Goal: Task Accomplishment & Management: Complete application form

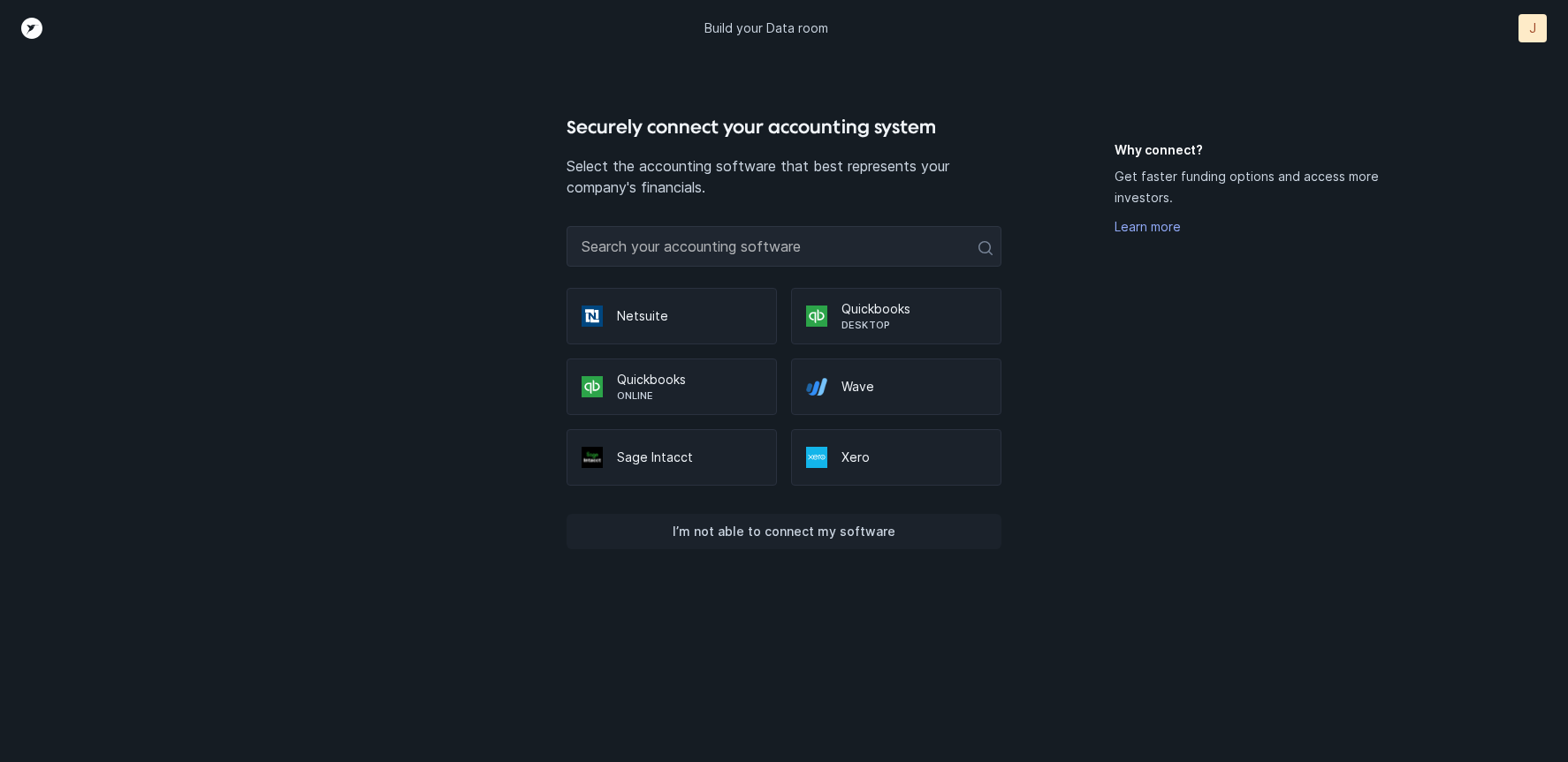
click at [853, 527] on p "I’m not able to connect my software" at bounding box center [784, 532] width 223 height 22
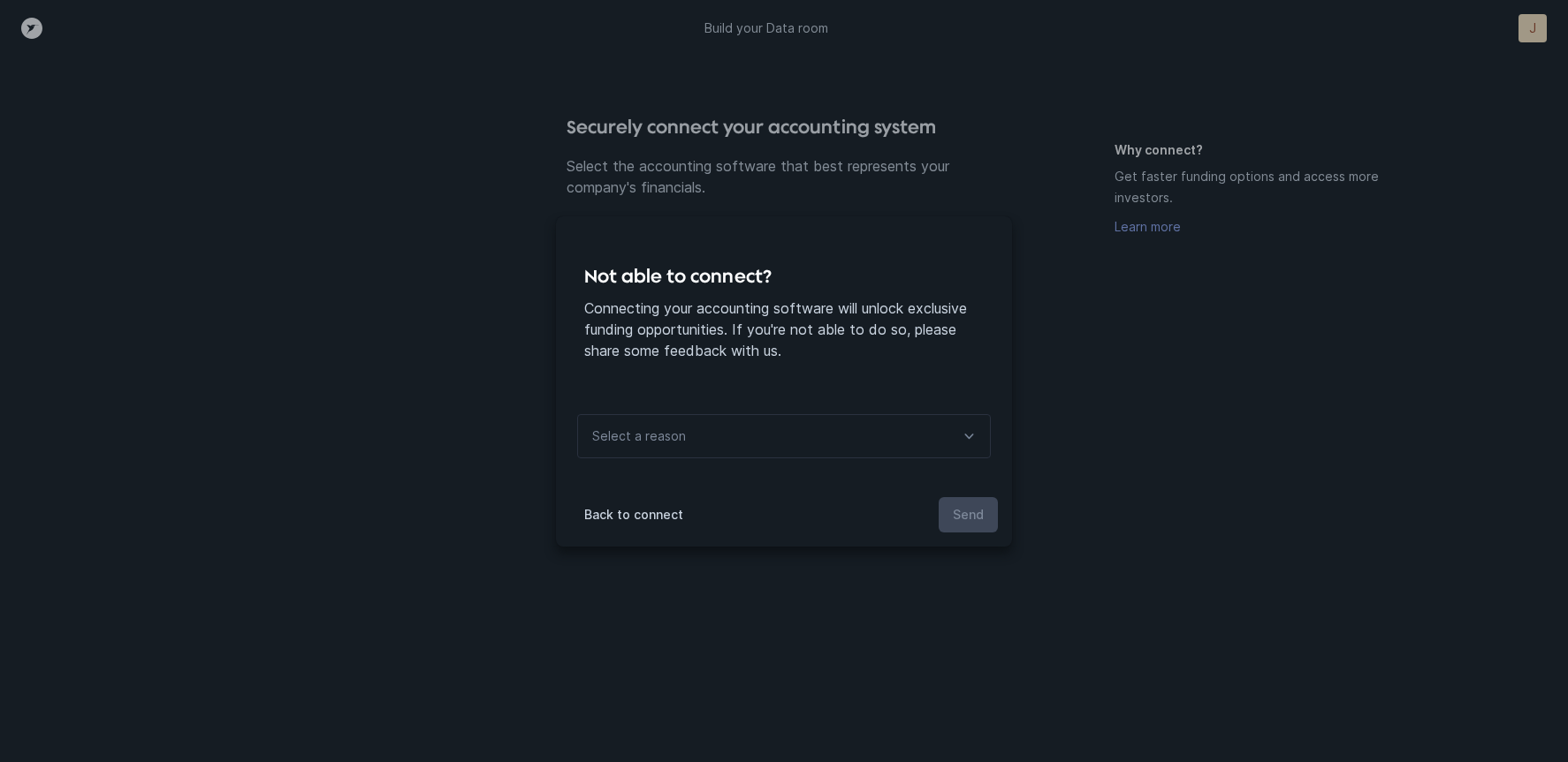
click at [731, 446] on div "Select a reason" at bounding box center [784, 436] width 414 height 44
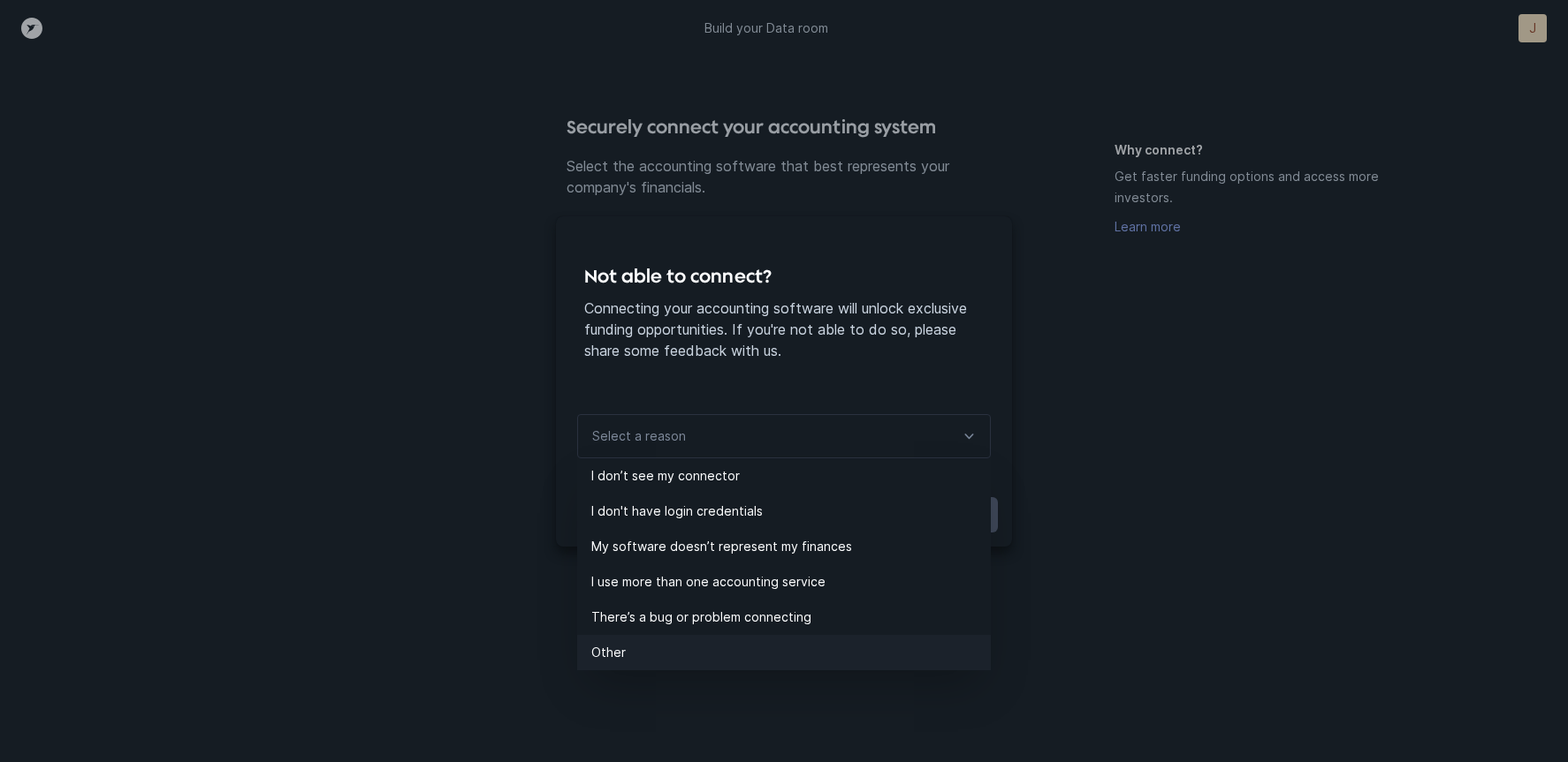
click at [605, 653] on p "Other" at bounding box center [791, 653] width 399 height 22
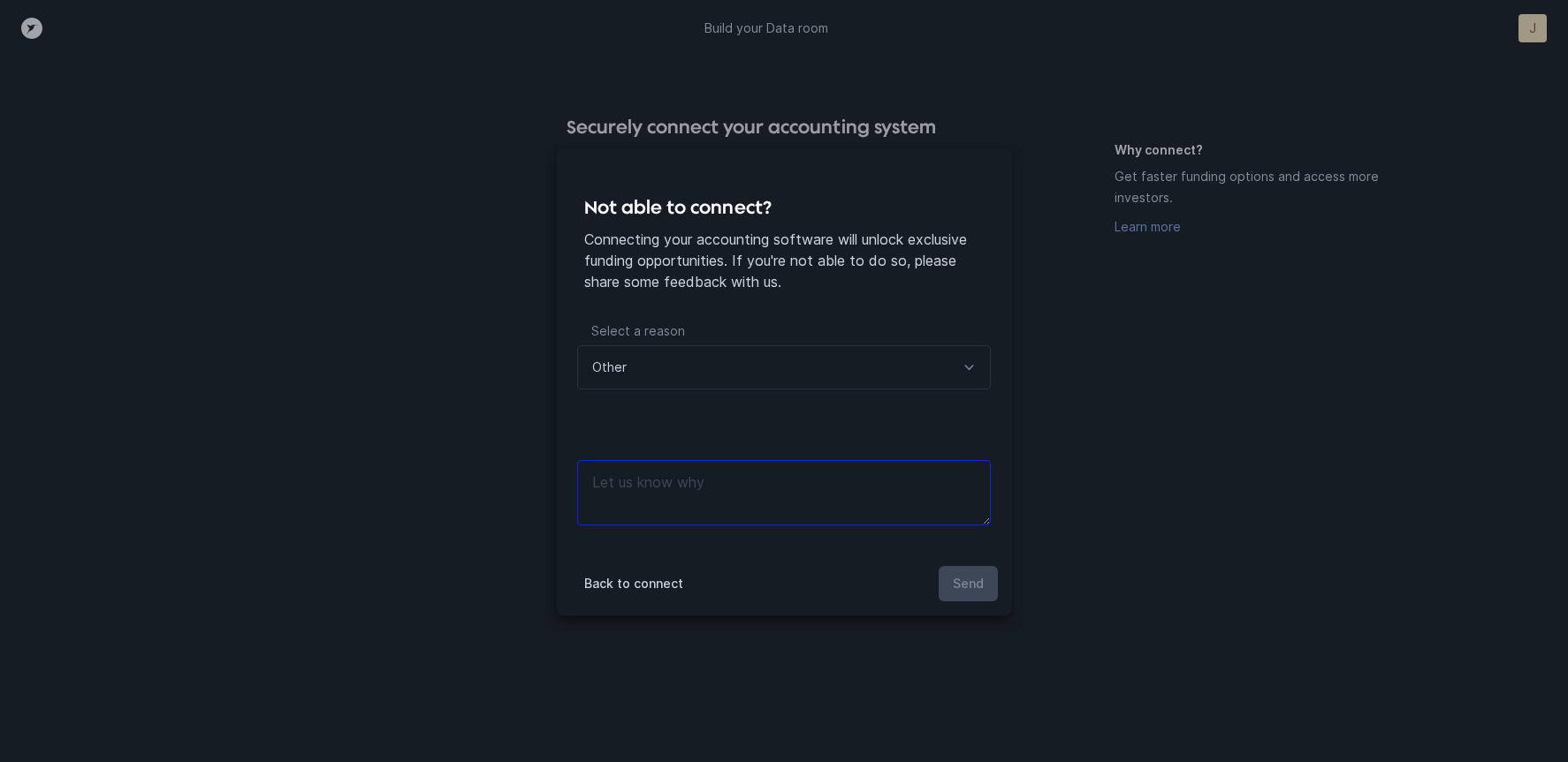
click at [721, 490] on textarea at bounding box center [784, 493] width 414 height 66
type textarea "security"
click at [967, 577] on p "Send" at bounding box center [969, 584] width 31 height 22
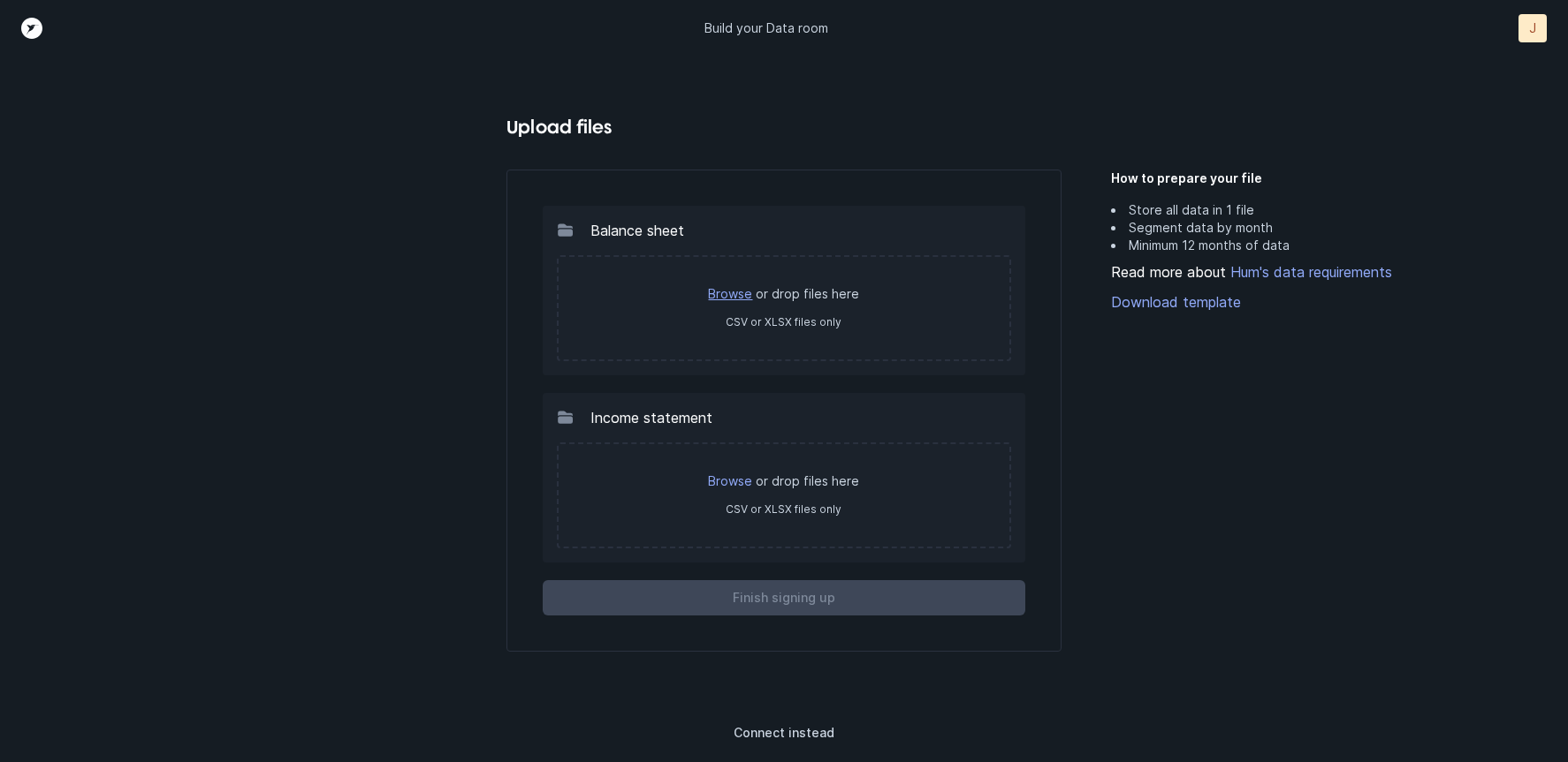
click at [744, 294] on link "Browse" at bounding box center [729, 293] width 44 height 15
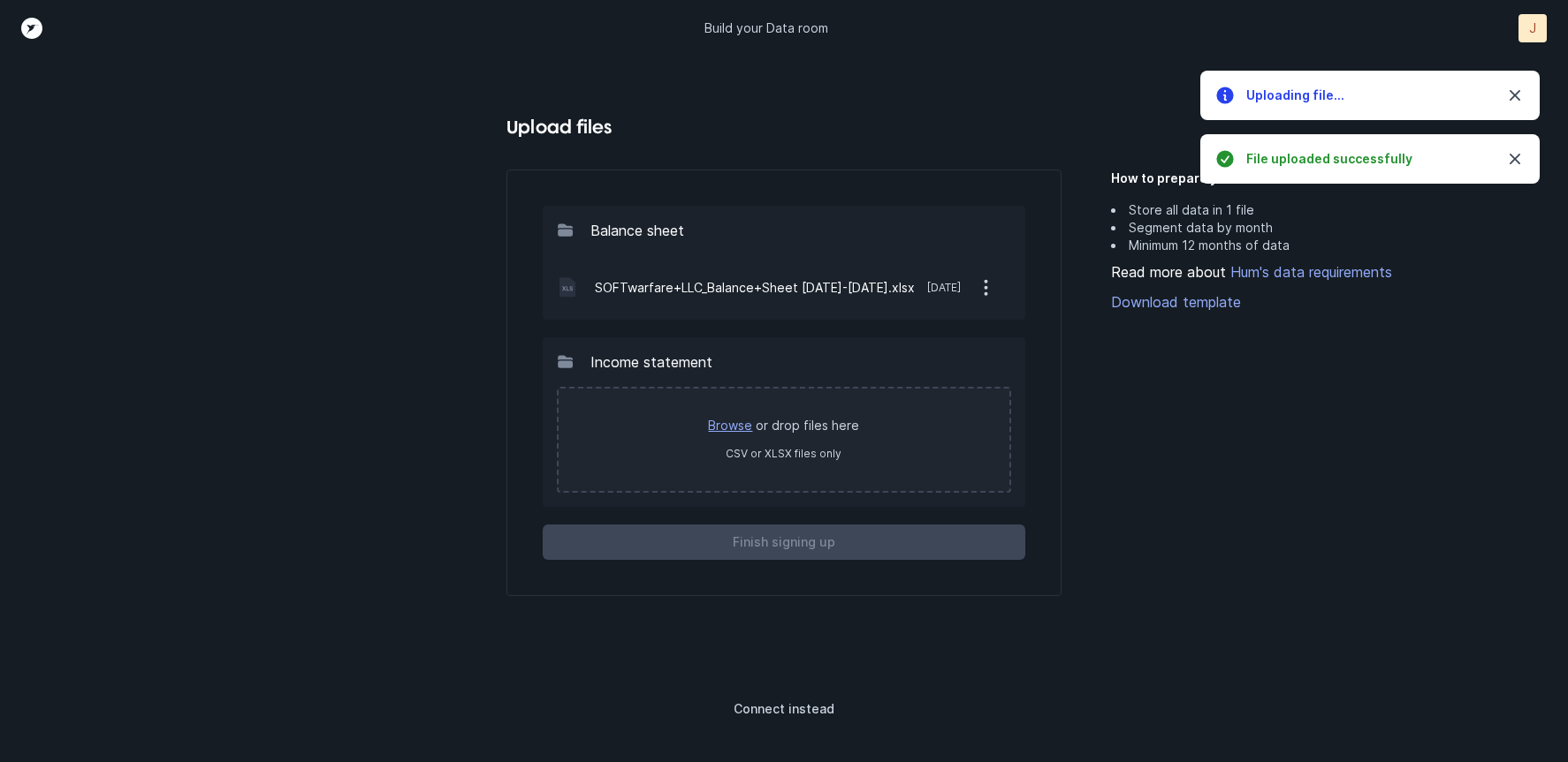
click at [737, 427] on link "Browse" at bounding box center [729, 425] width 44 height 15
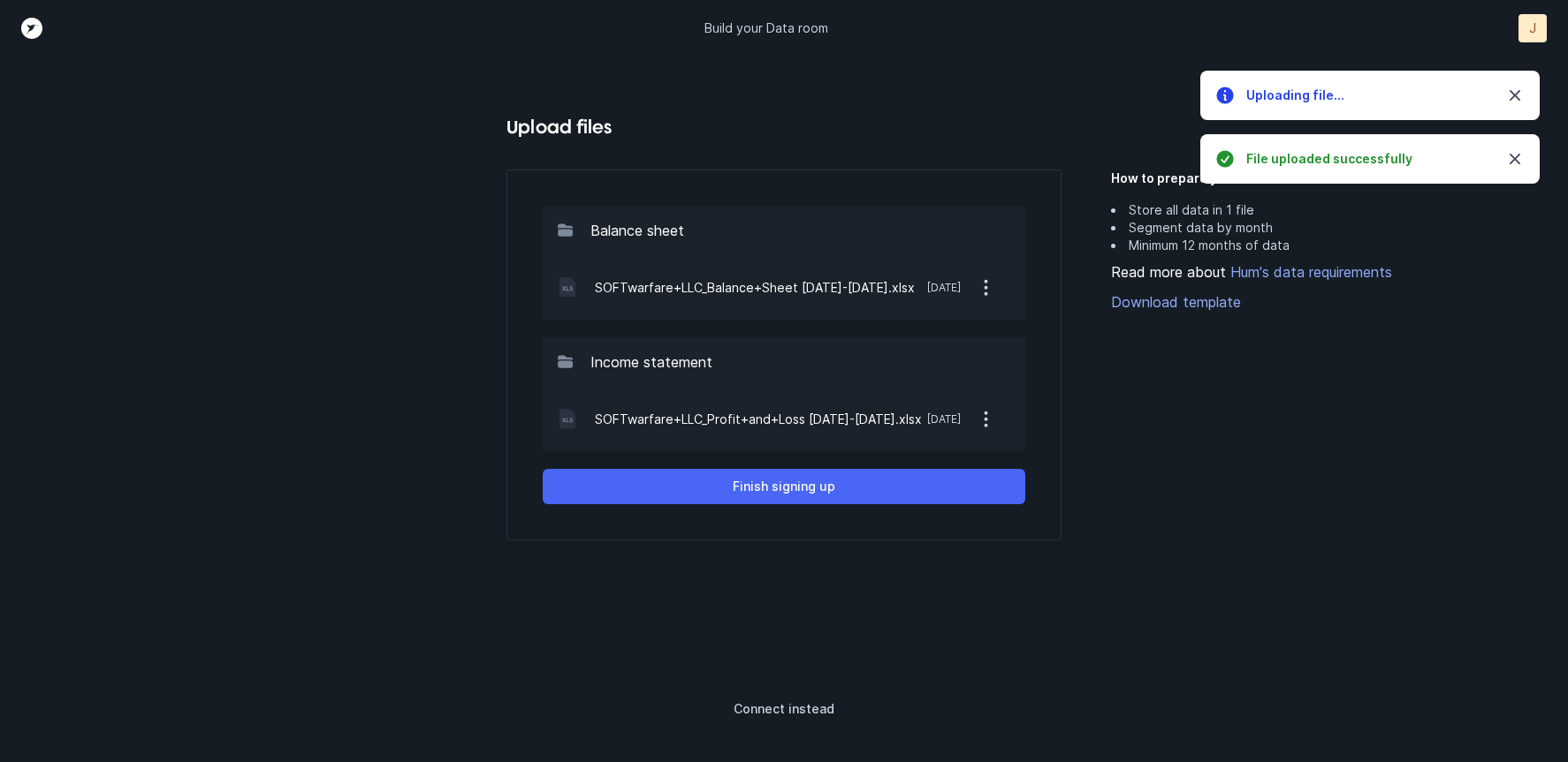
click at [765, 492] on p "Finish signing up" at bounding box center [784, 487] width 103 height 22
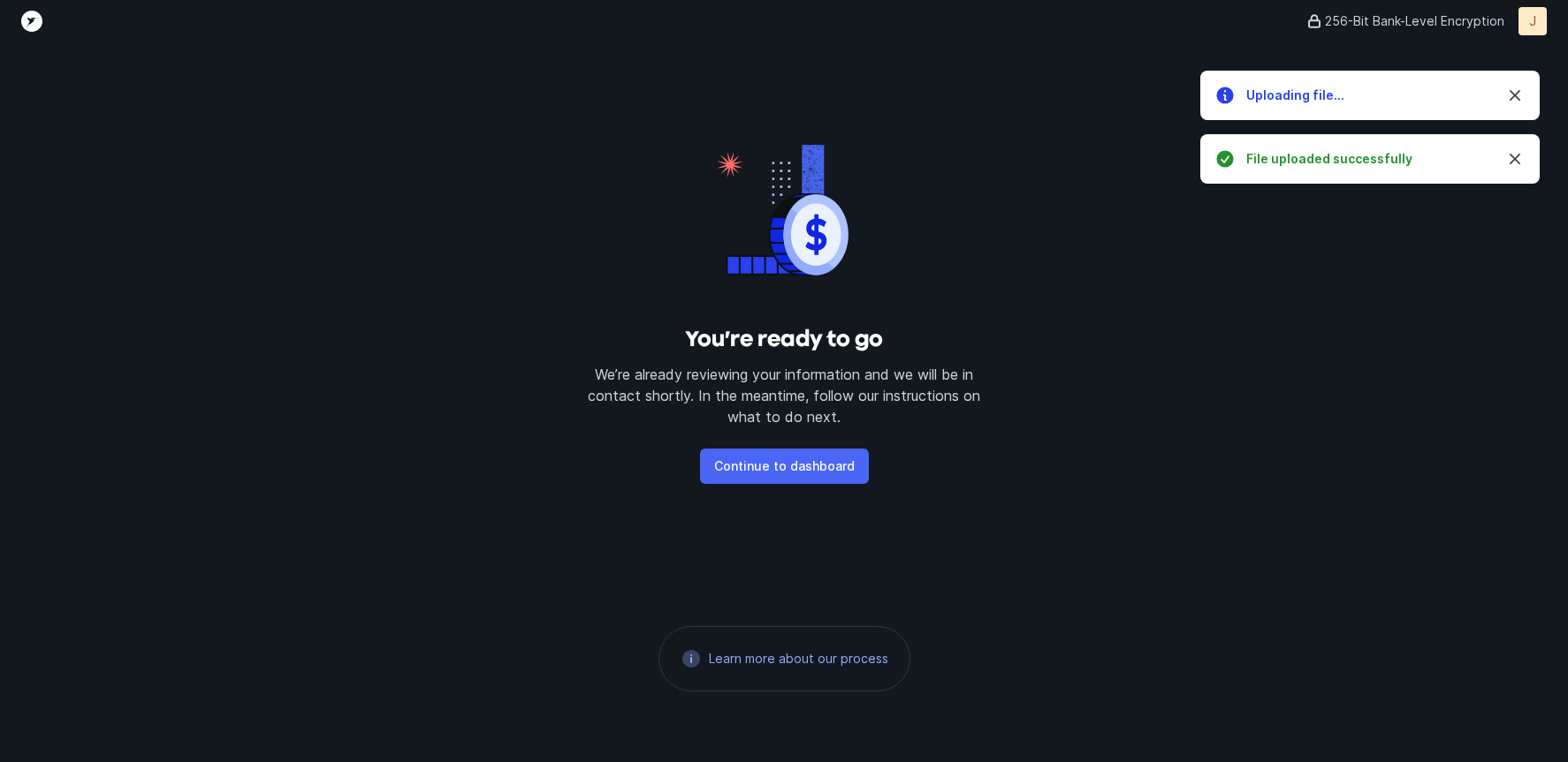
click at [761, 470] on p "Continue to dashboard" at bounding box center [785, 467] width 141 height 22
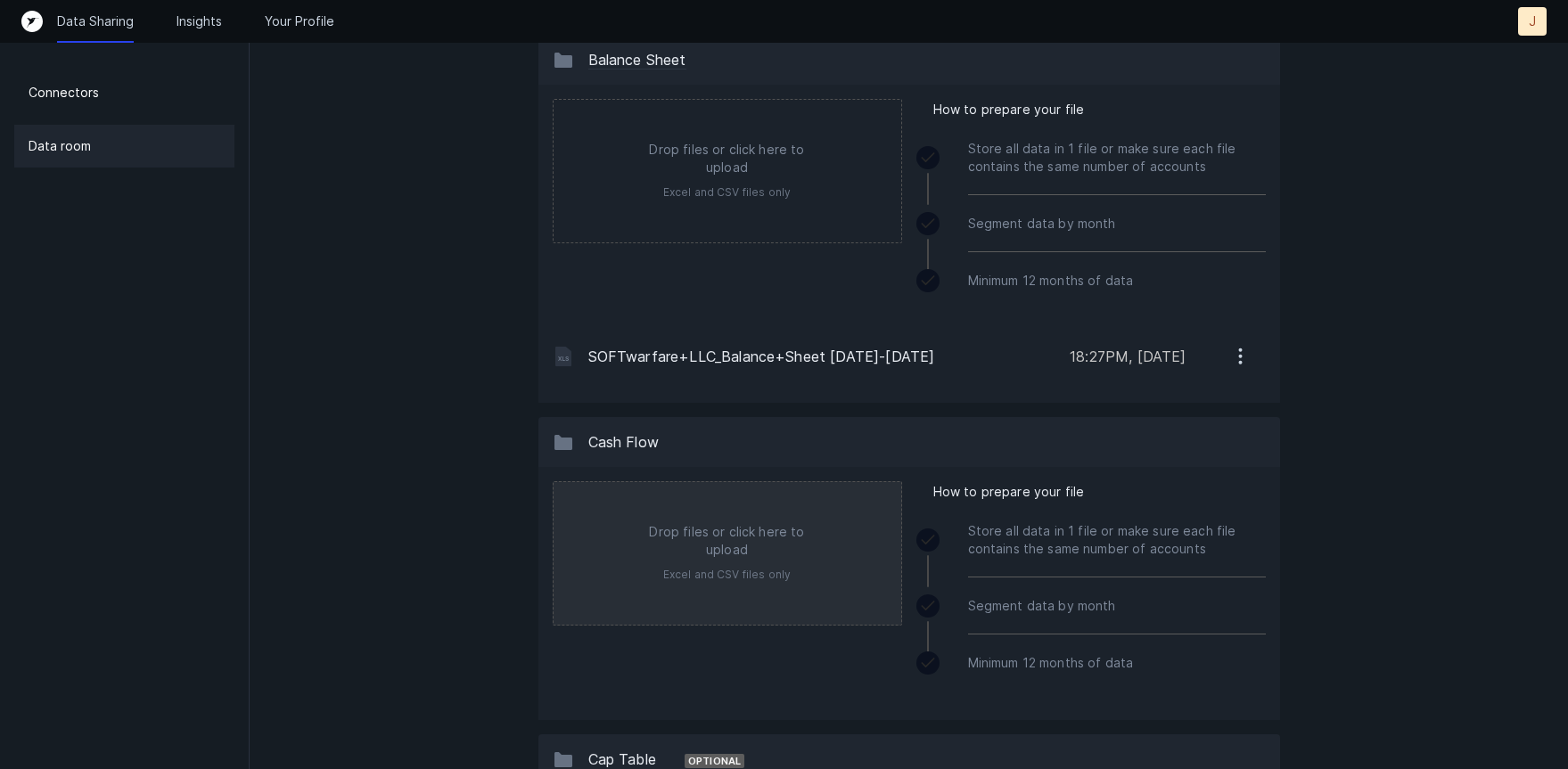
scroll to position [803, 0]
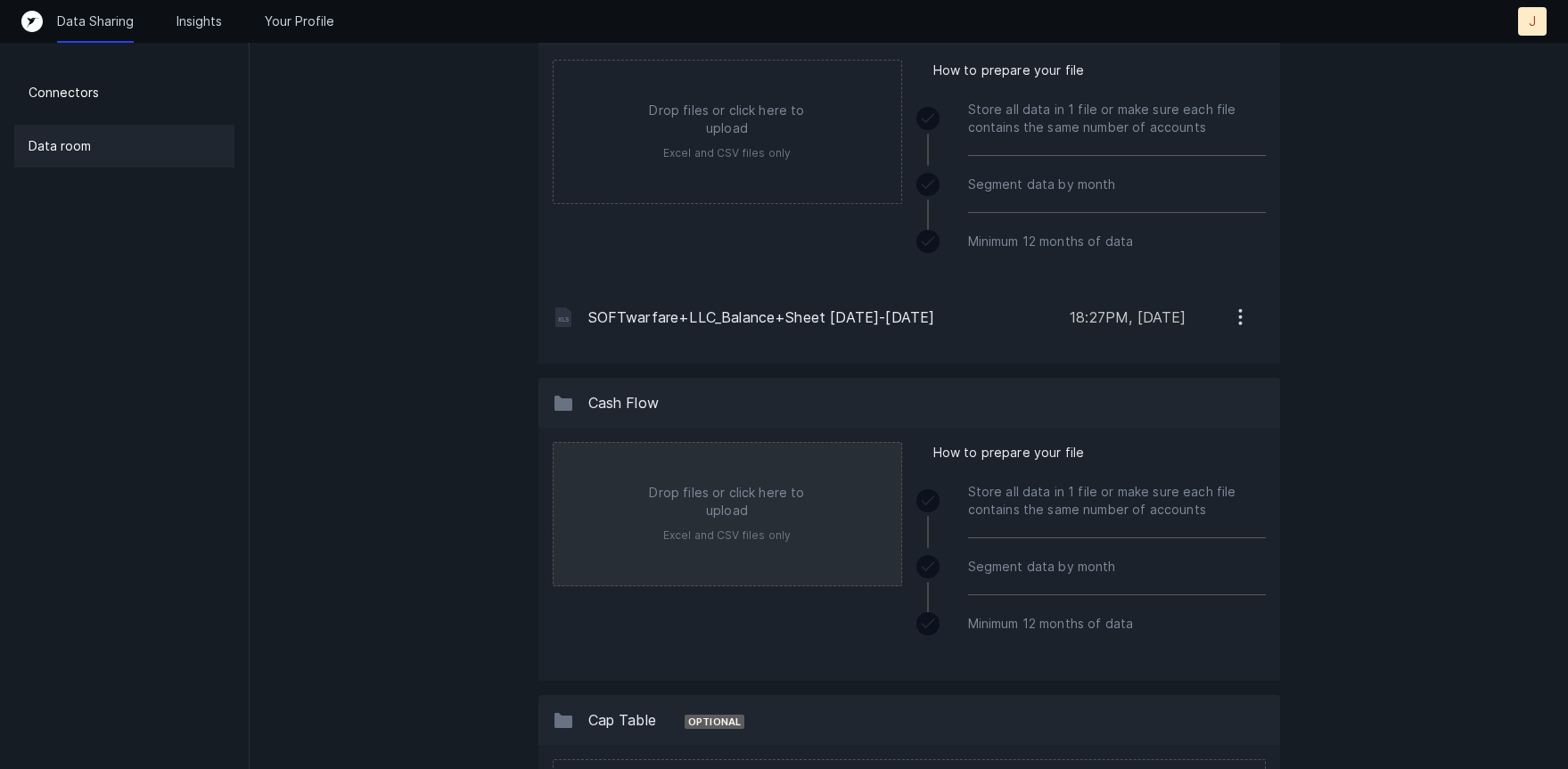
click at [691, 500] on input "file" at bounding box center [727, 514] width 347 height 142
type input "C:\fakepath\SOFTwarfare+LLC_Statement+of+Cash+Flows [DATE]-[DATE].xlsx"
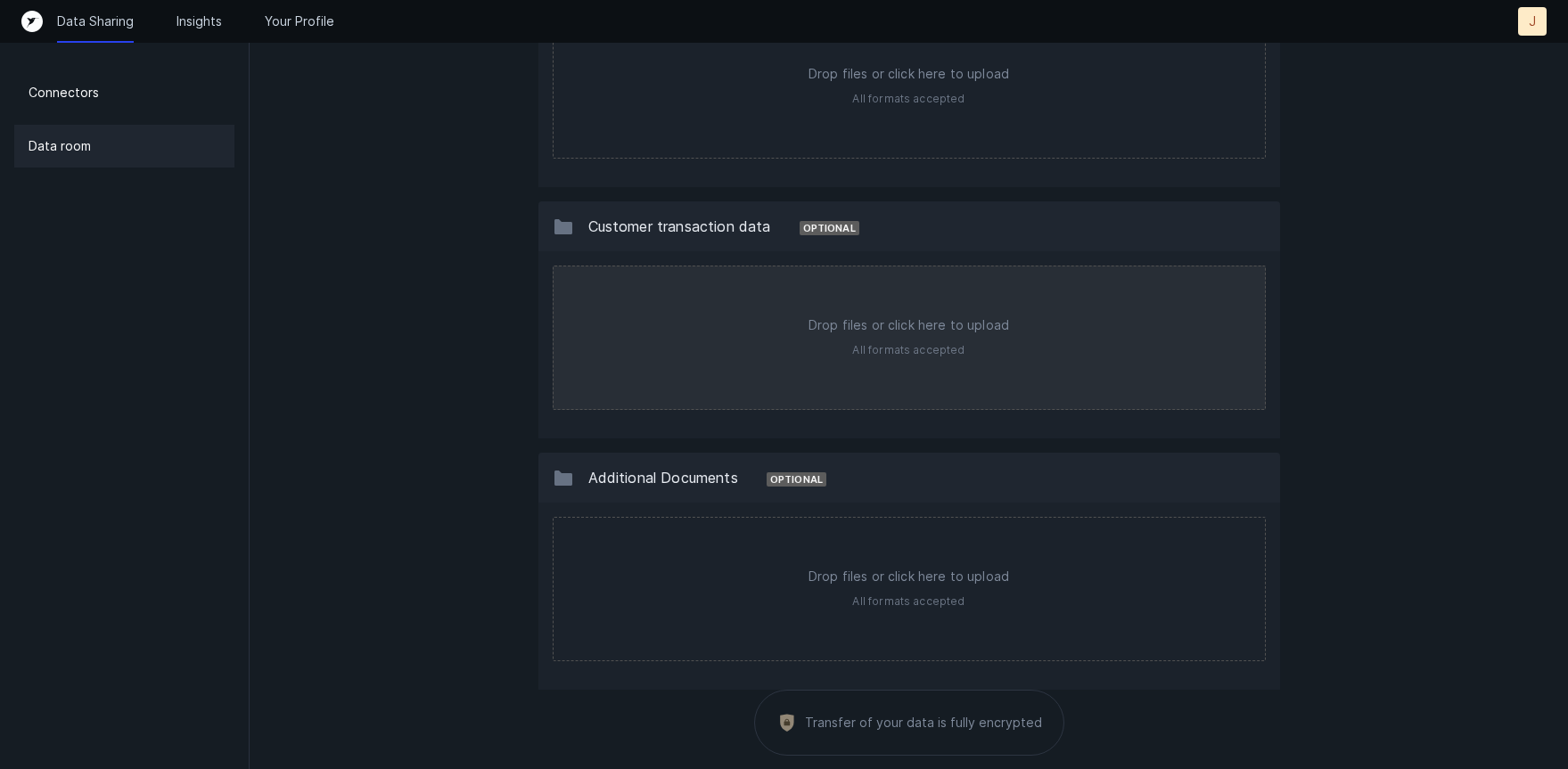
scroll to position [1635, 0]
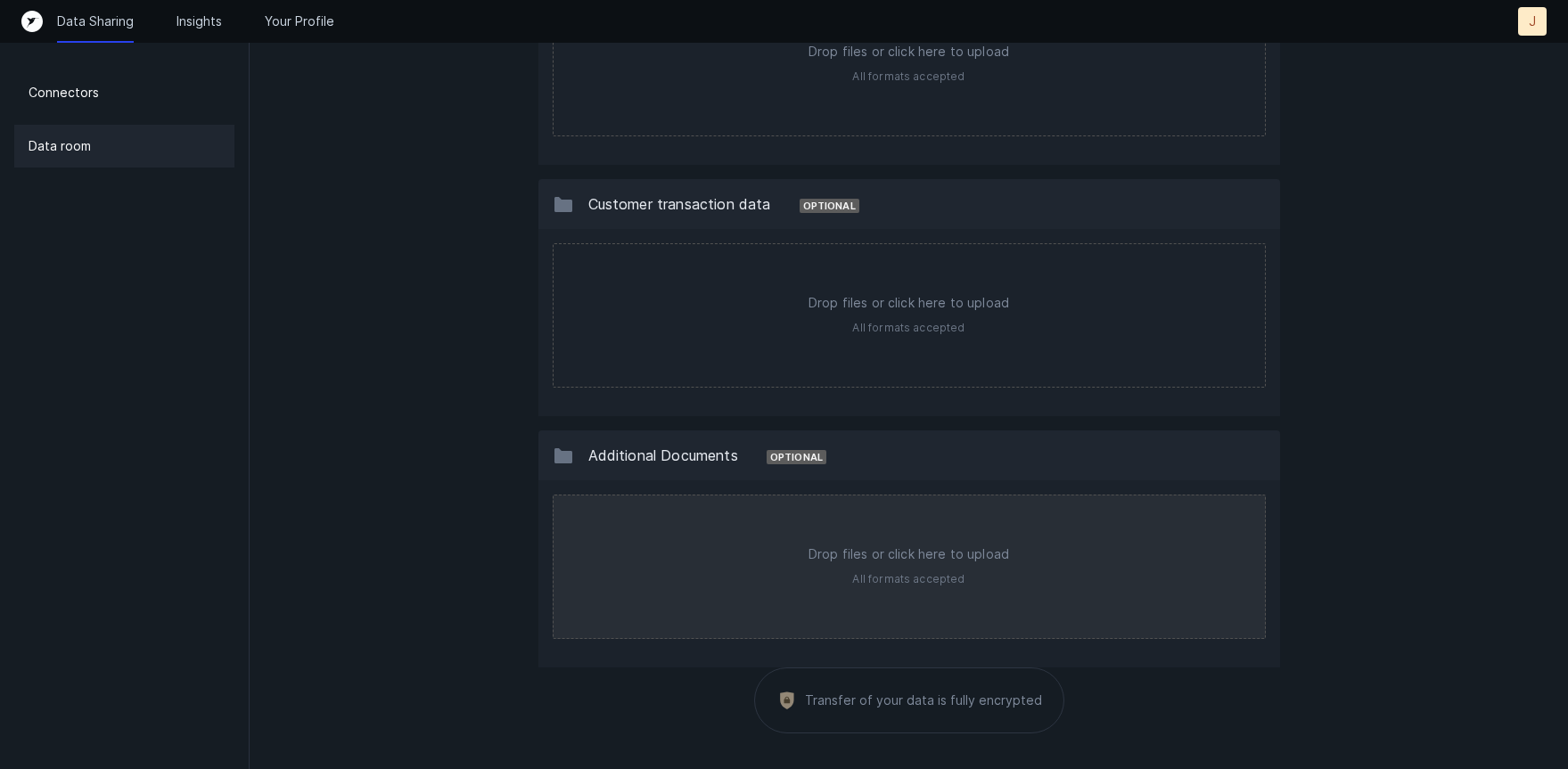
click at [776, 556] on input "file" at bounding box center [909, 567] width 711 height 142
type input "C:\fakepath\Commercial Pipeline [DATE].xlsx"
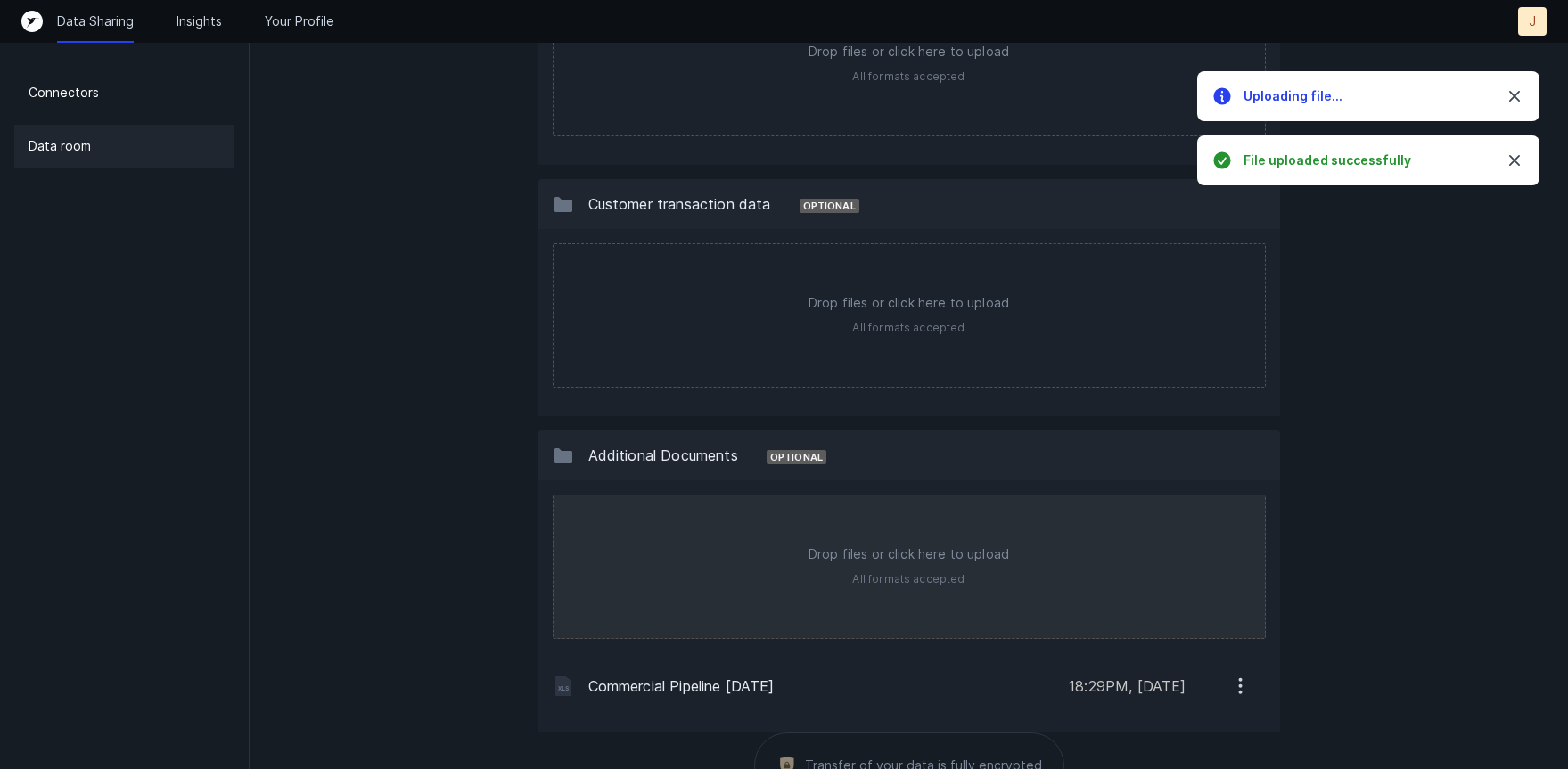
click at [810, 561] on input "file" at bounding box center [909, 567] width 711 height 142
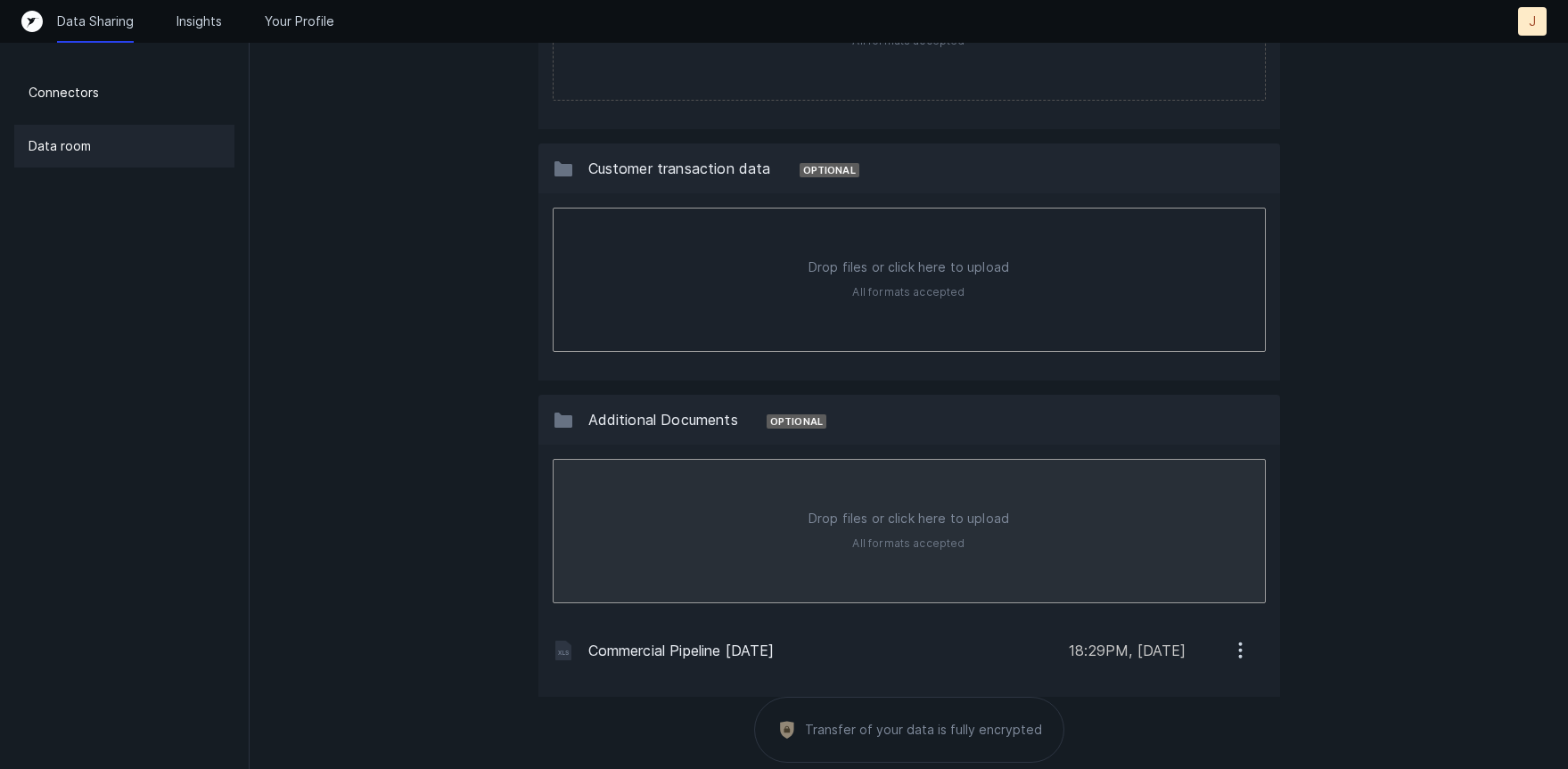
scroll to position [1700, 0]
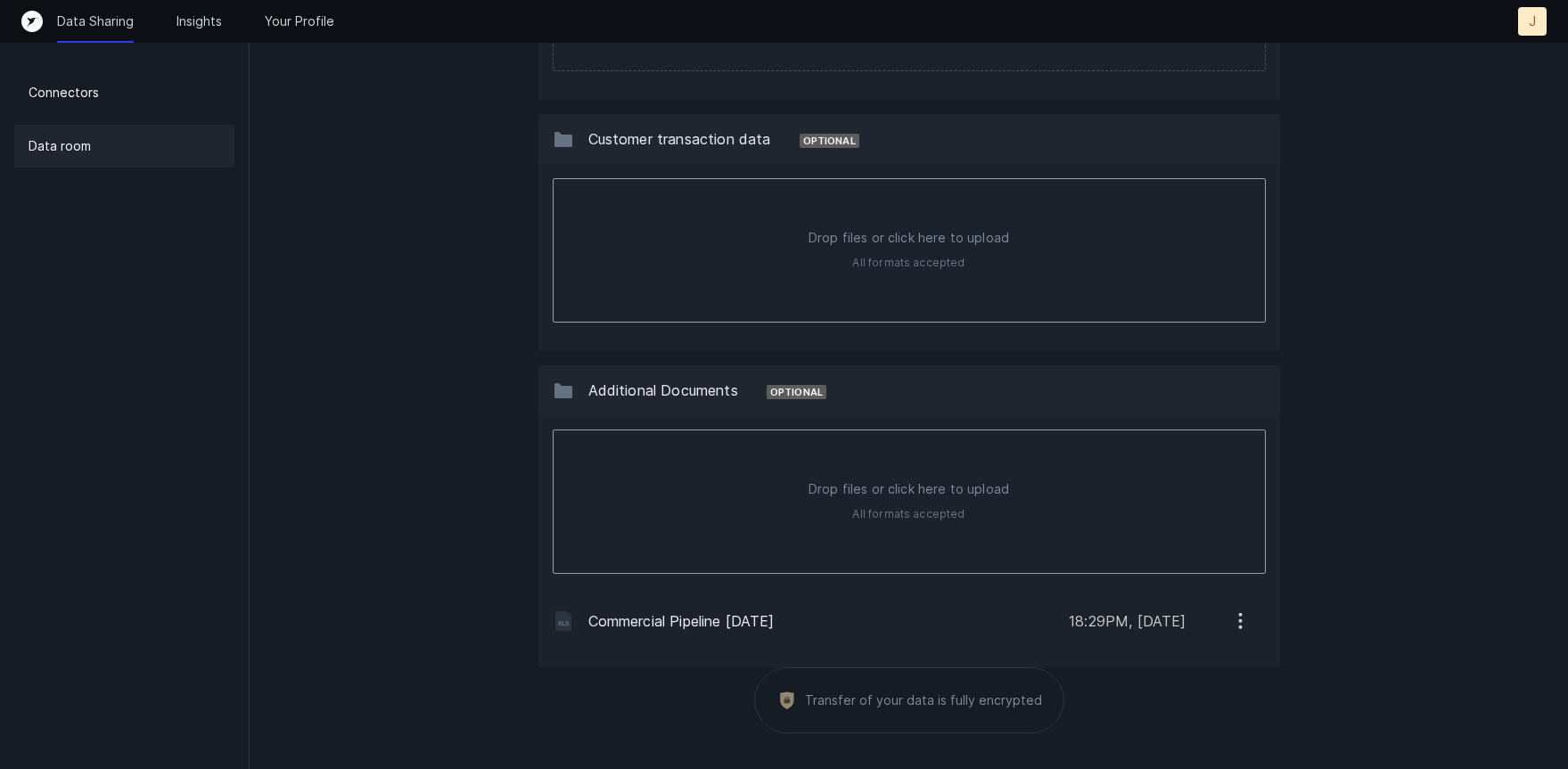
type input "C:\fakepath\Current Clients Contracts.xlsx"
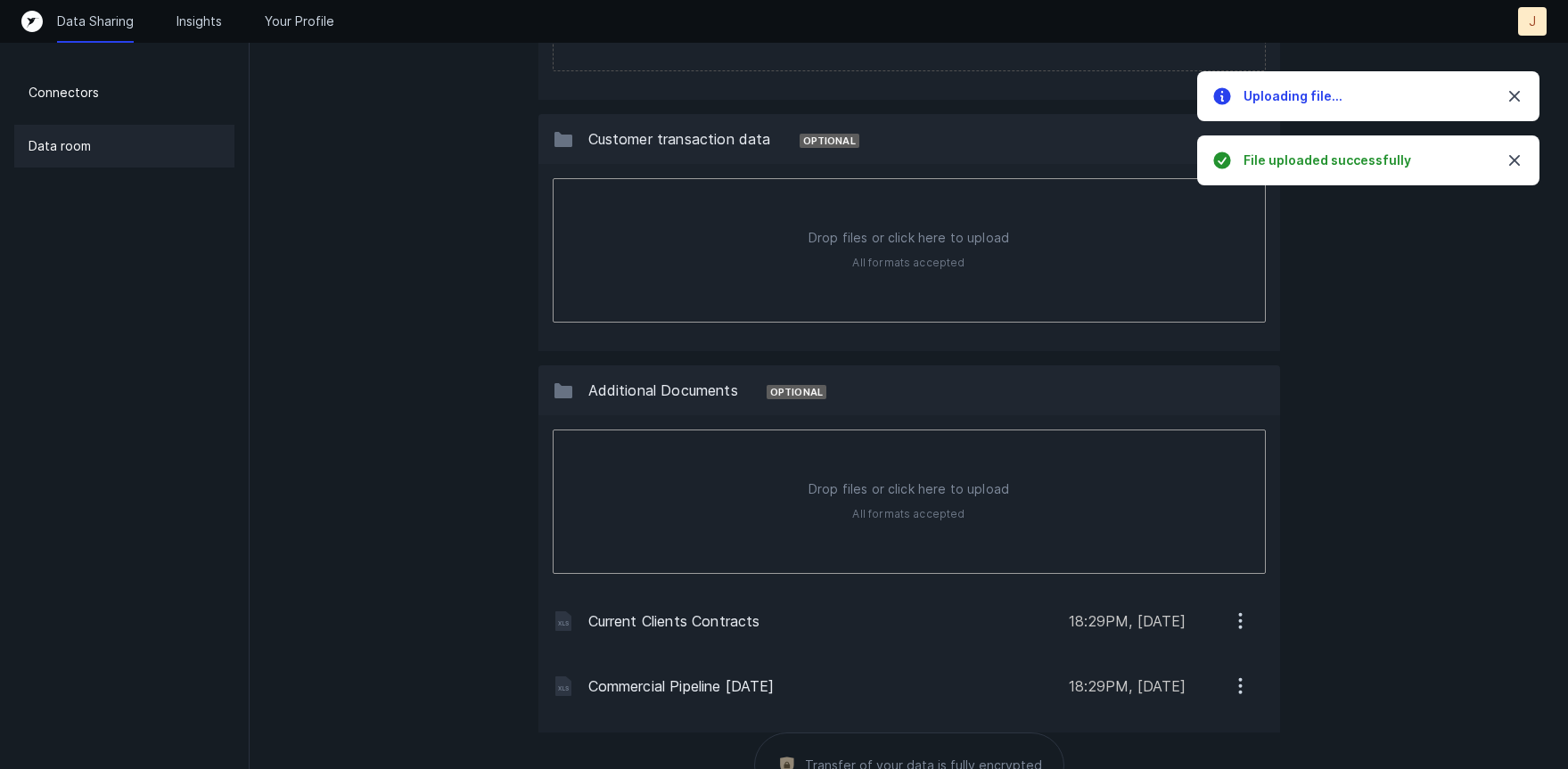
type input "C:\fakepath\Federal Pipeline [DATE].xlsx"
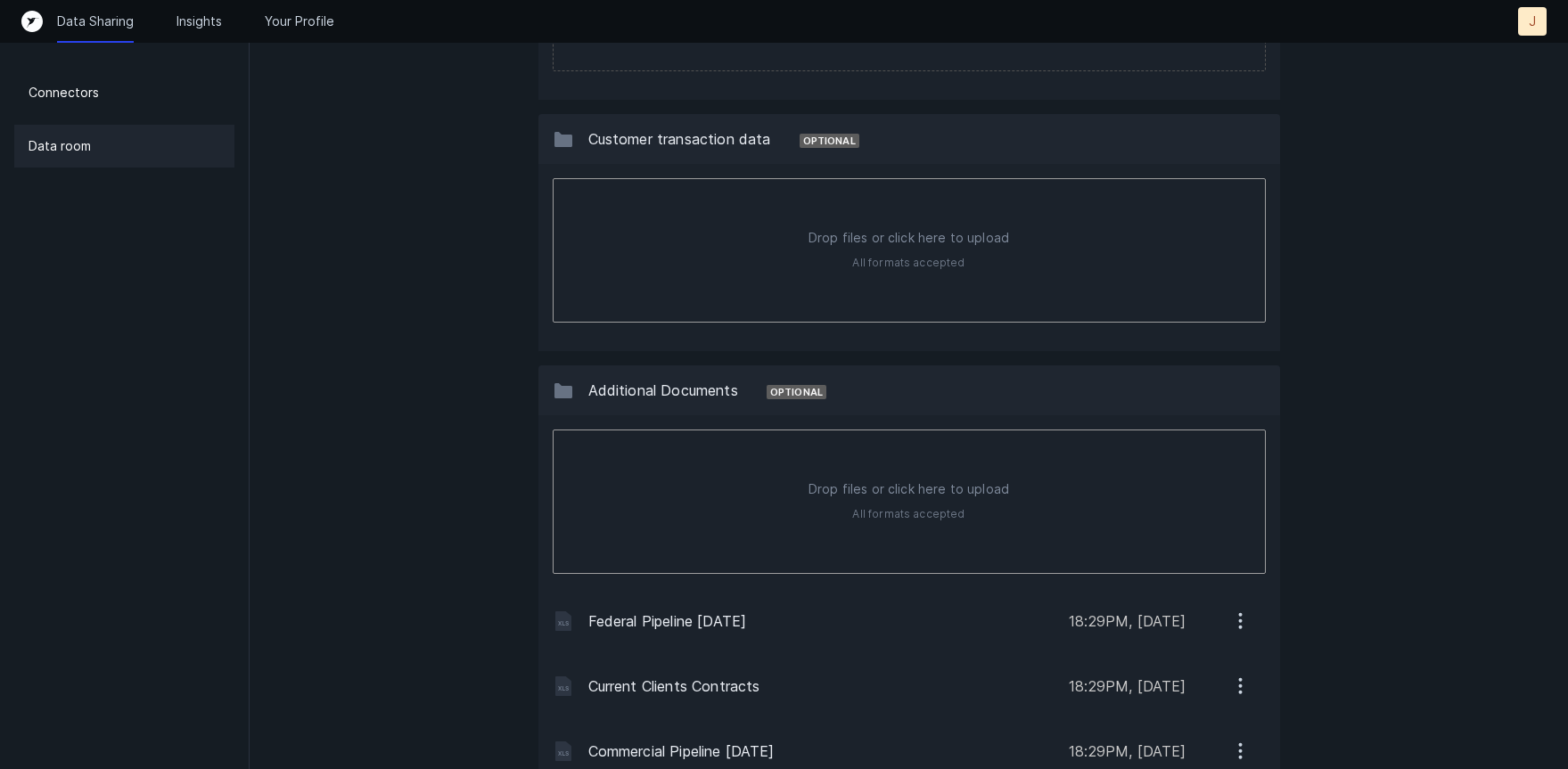
type input "C:\fakepath\SwF Forecast 25-27 Annual.xlsx"
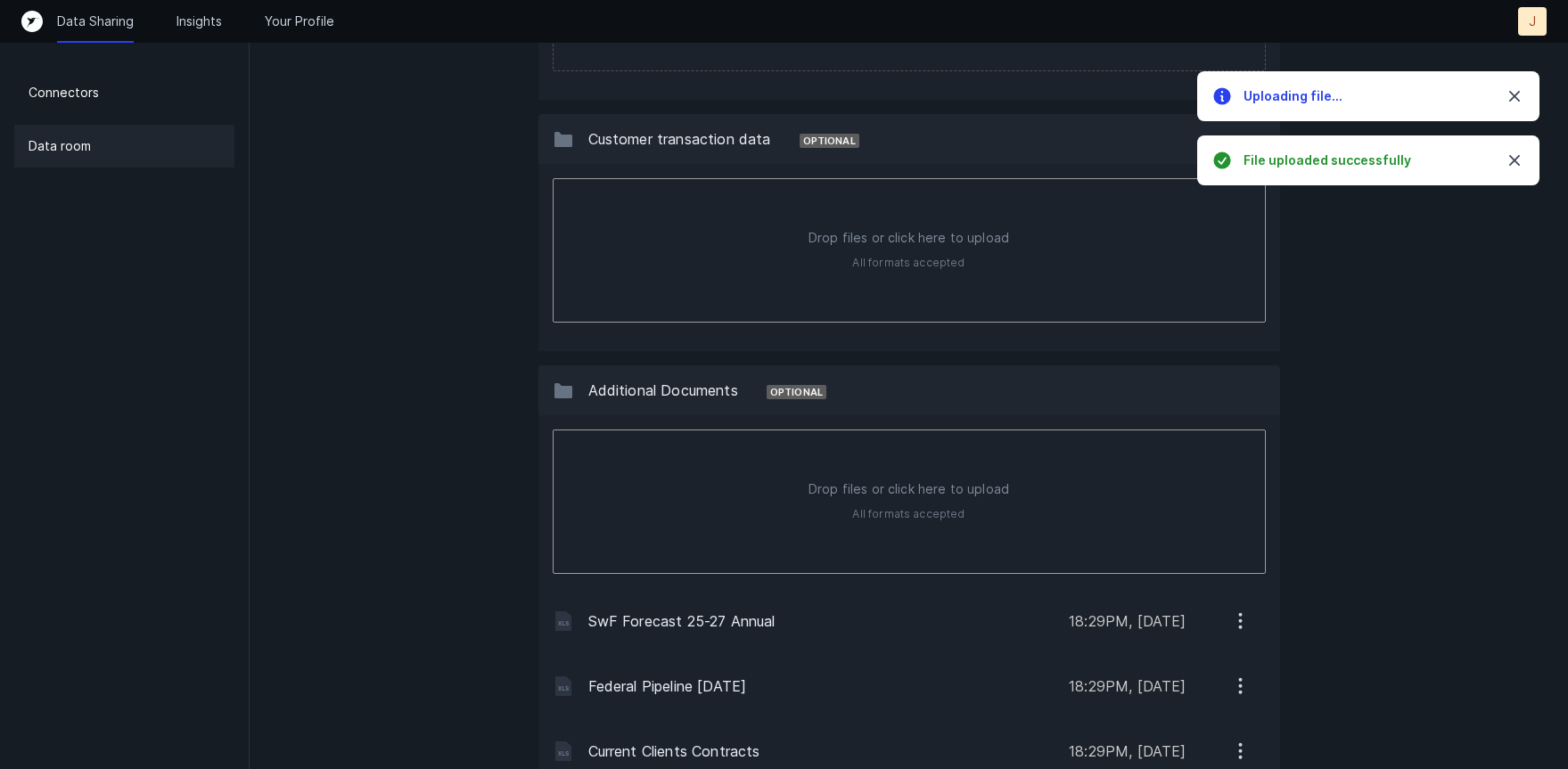
type input "C:\fakepath\SwF Forecast 25-27 Monthly.xlsx"
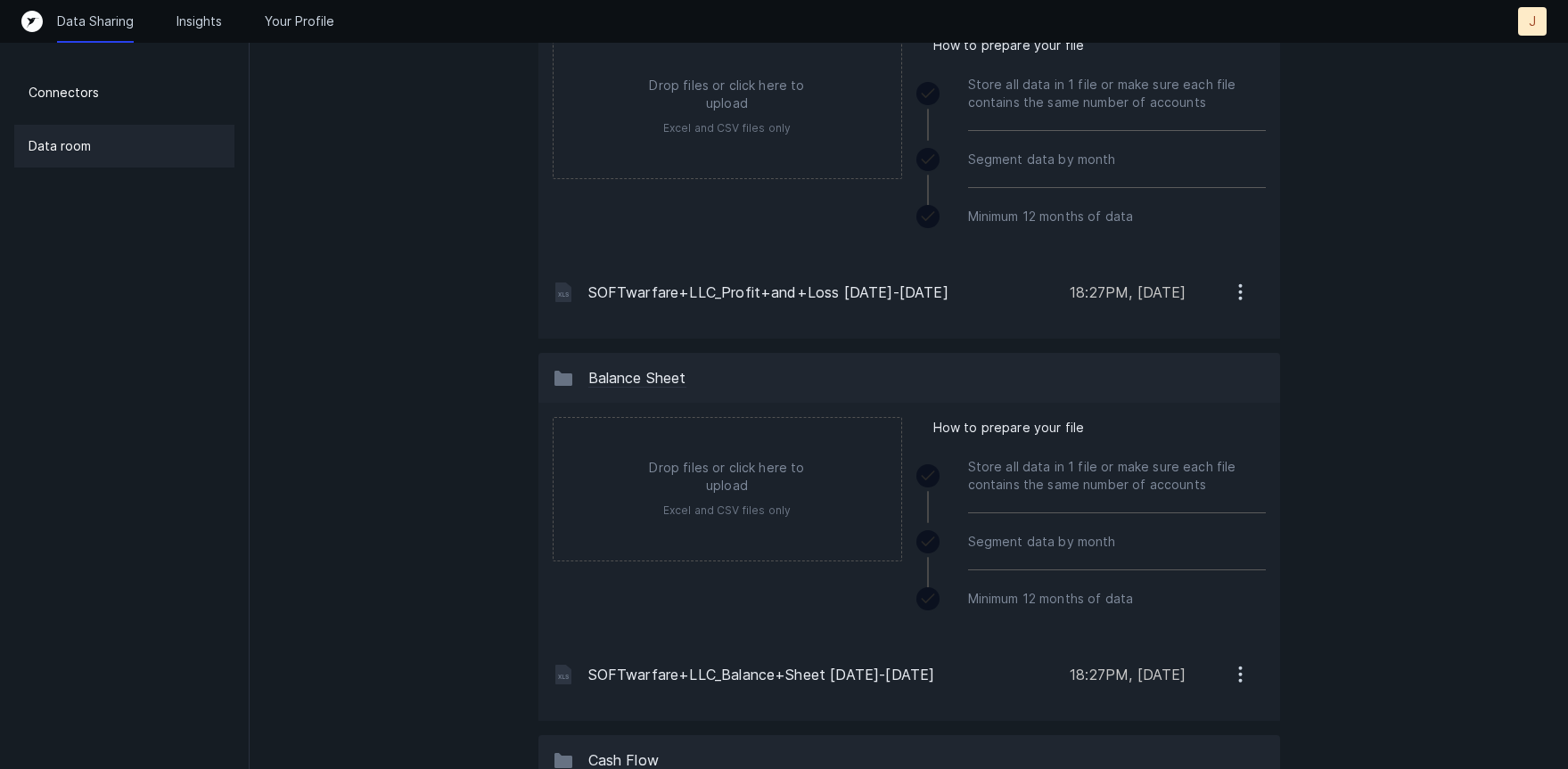
scroll to position [0, 0]
